Goal: Task Accomplishment & Management: Use online tool/utility

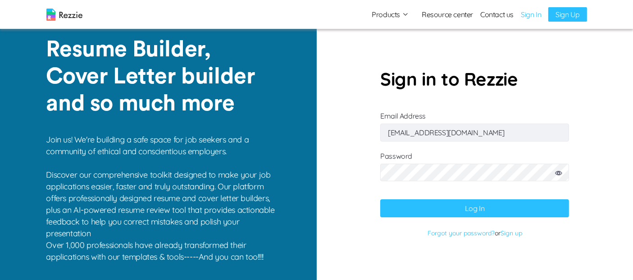
click at [467, 133] on input "[EMAIL_ADDRESS][DOMAIN_NAME]" at bounding box center [474, 133] width 189 height 18
type input "[EMAIL_ADDRESS][DOMAIN_NAME]"
click at [457, 203] on button "Log In" at bounding box center [474, 208] width 189 height 18
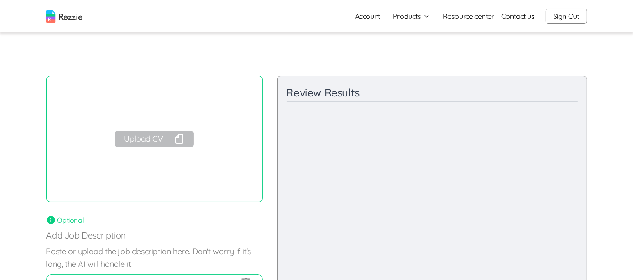
click at [161, 142] on button "Upload CV" at bounding box center [154, 139] width 78 height 16
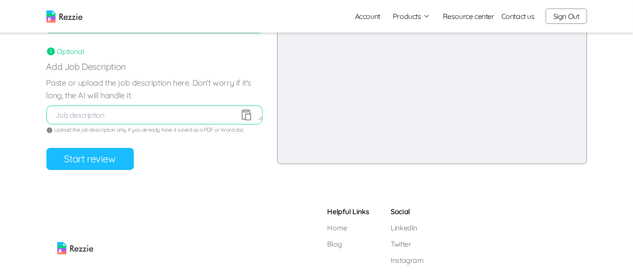
scroll to position [128, 0]
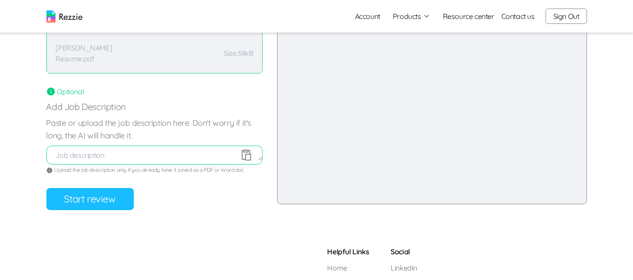
click at [112, 199] on button "Start review" at bounding box center [89, 199] width 87 height 22
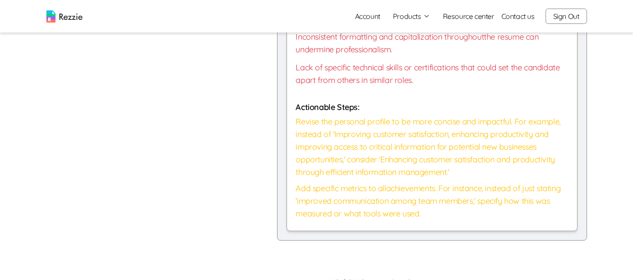
scroll to position [702, 0]
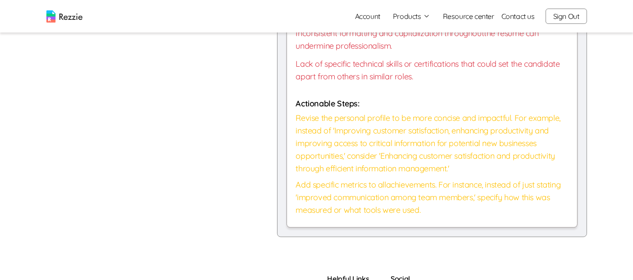
click at [550, 214] on p "Add specific metrics to all achievements. For instance, instead of just stating…" at bounding box center [432, 198] width 272 height 38
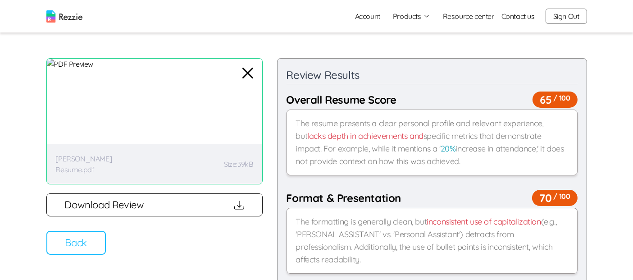
scroll to position [18, 0]
click at [95, 247] on button "Back" at bounding box center [76, 242] width 60 height 24
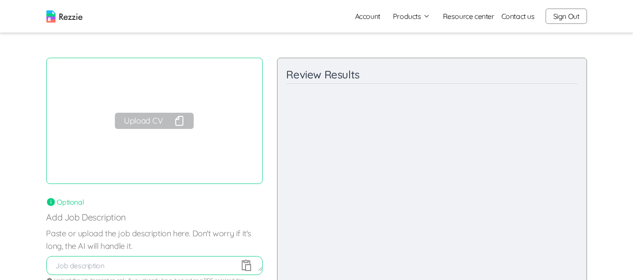
click at [165, 121] on button "Upload CV" at bounding box center [154, 121] width 78 height 16
click at [158, 125] on button "Upload CV" at bounding box center [154, 121] width 78 height 16
